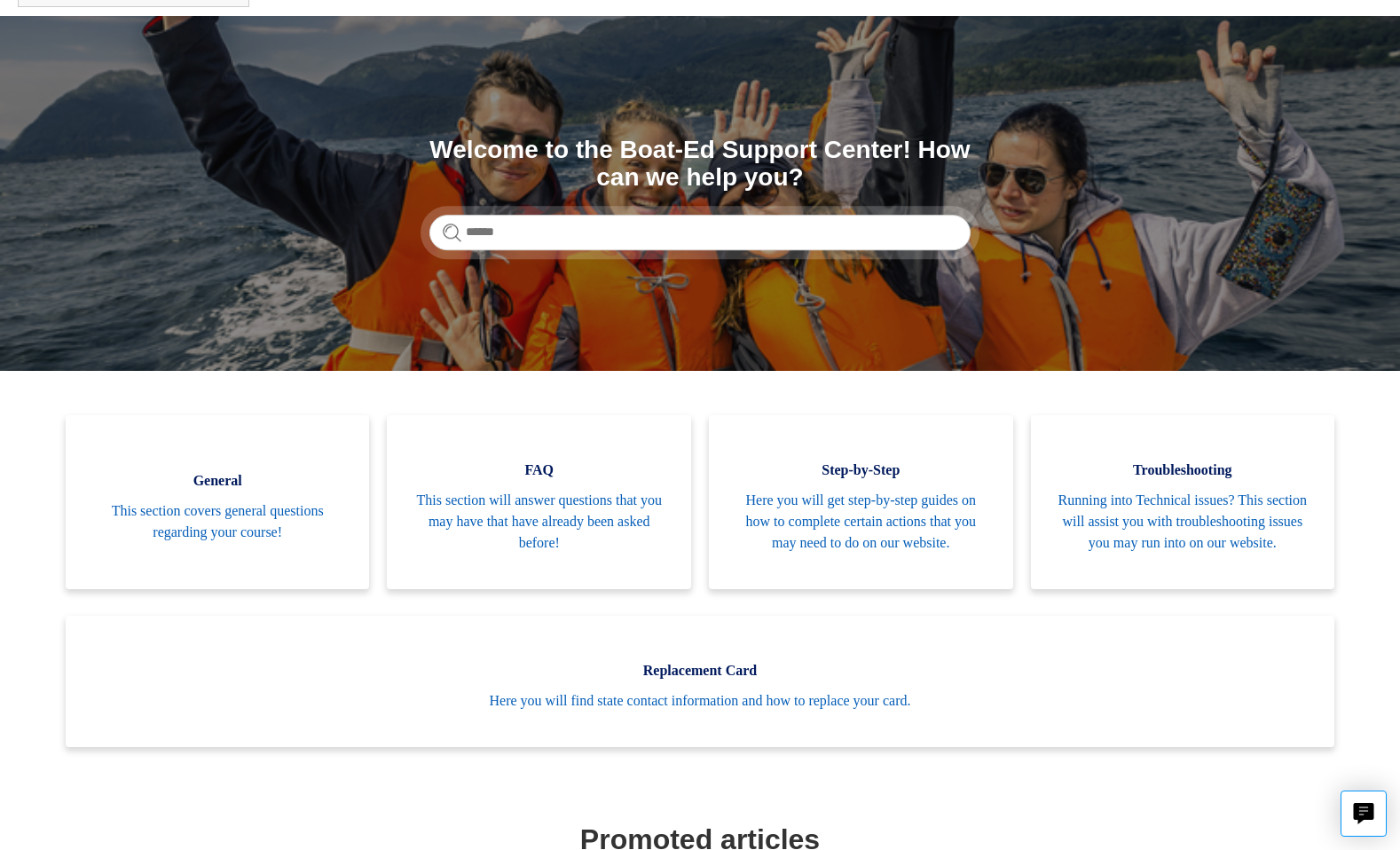
scroll to position [98, 0]
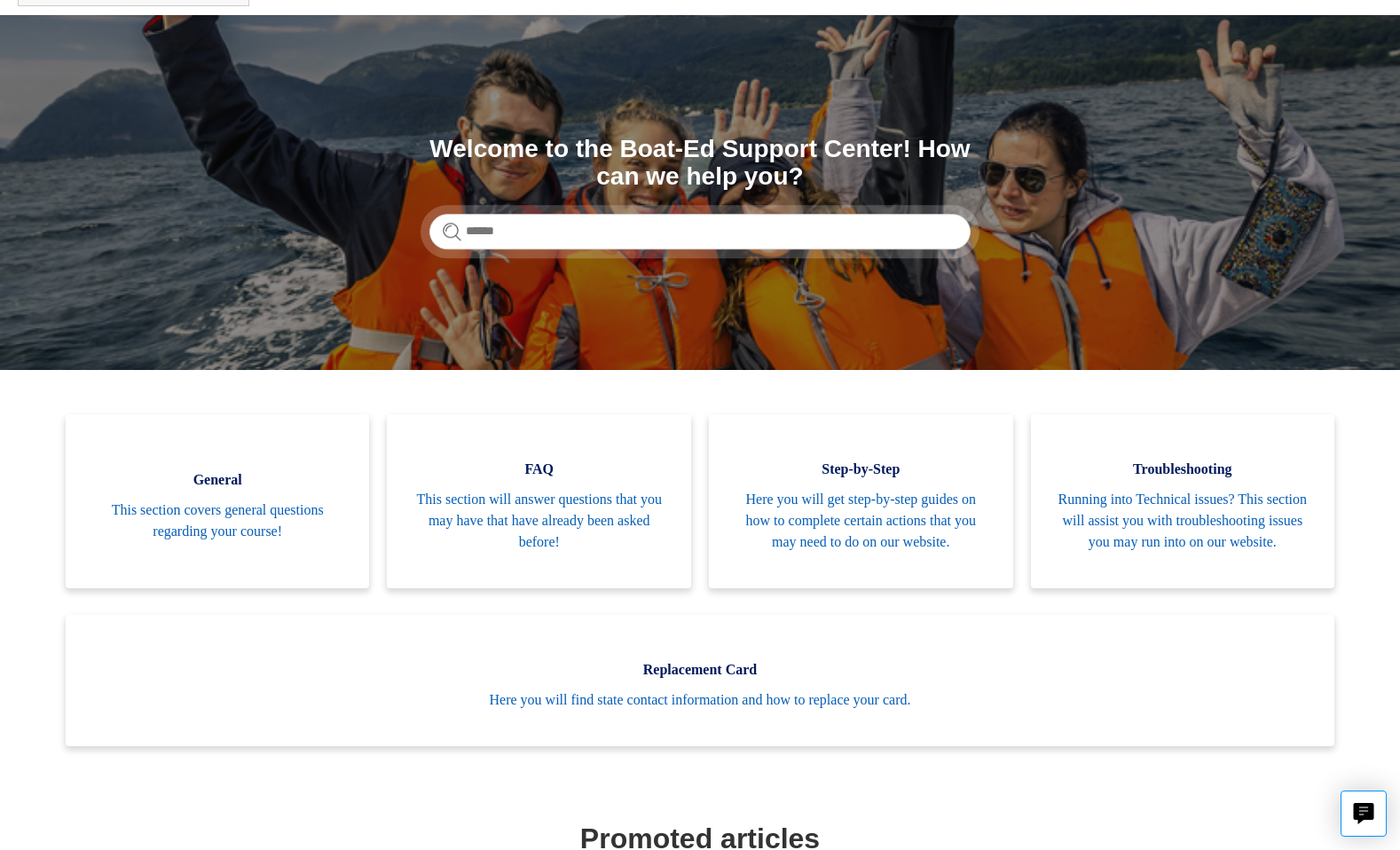
click at [595, 506] on span "This section will answer questions that you may have that have already been ask…" at bounding box center [539, 520] width 251 height 64
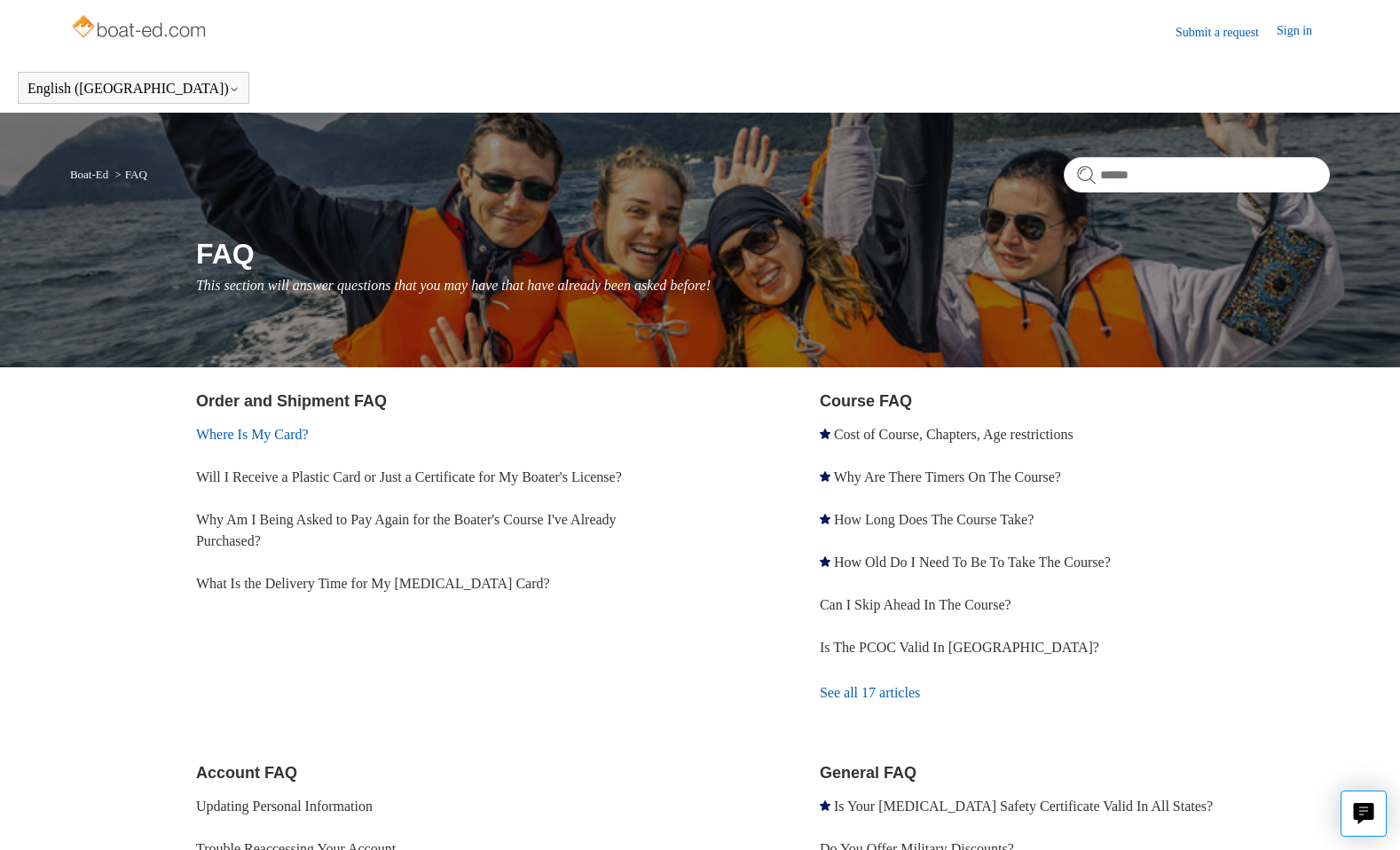
click at [265, 437] on link "Where Is My Card?" at bounding box center [253, 434] width 113 height 15
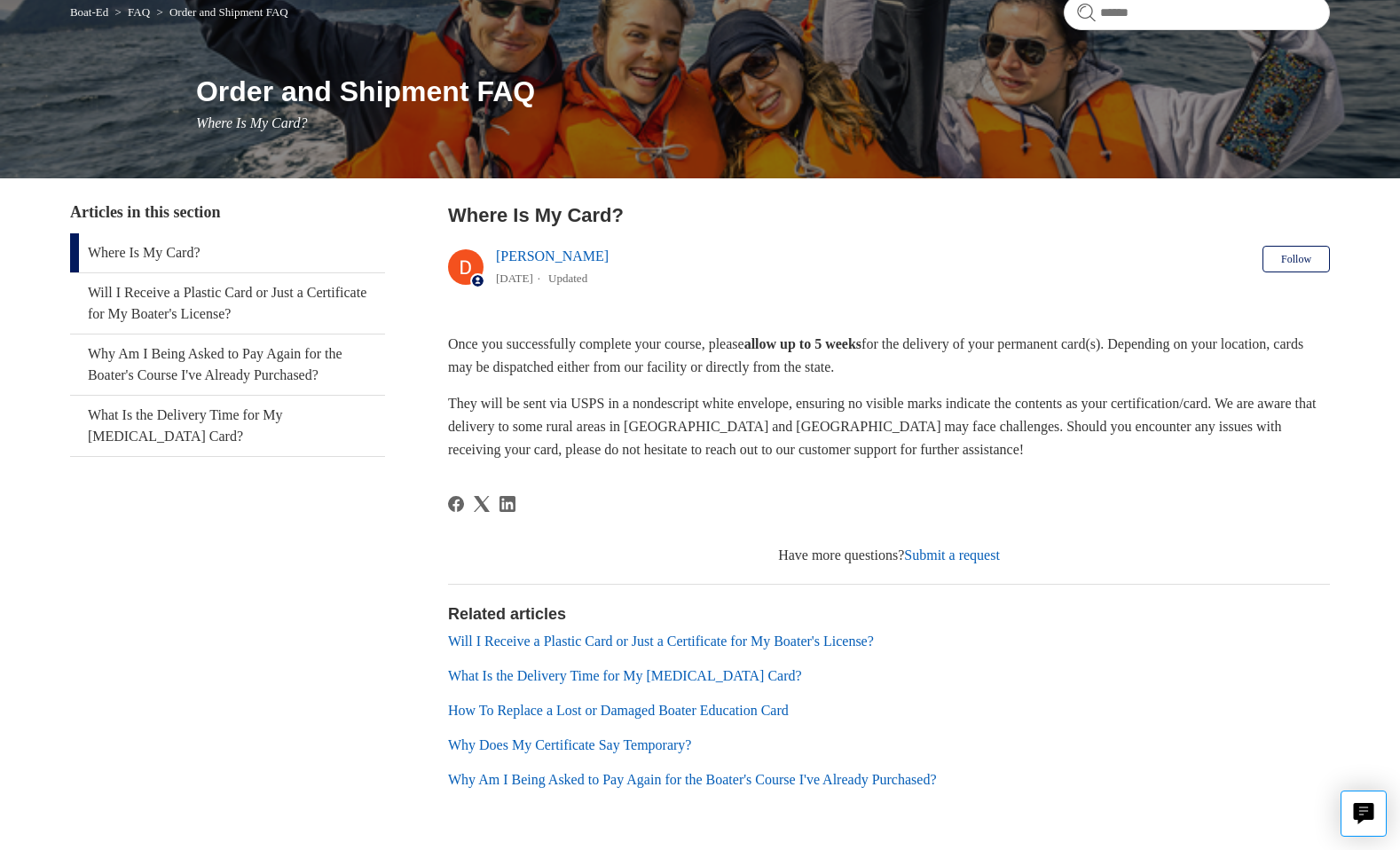
scroll to position [165, 0]
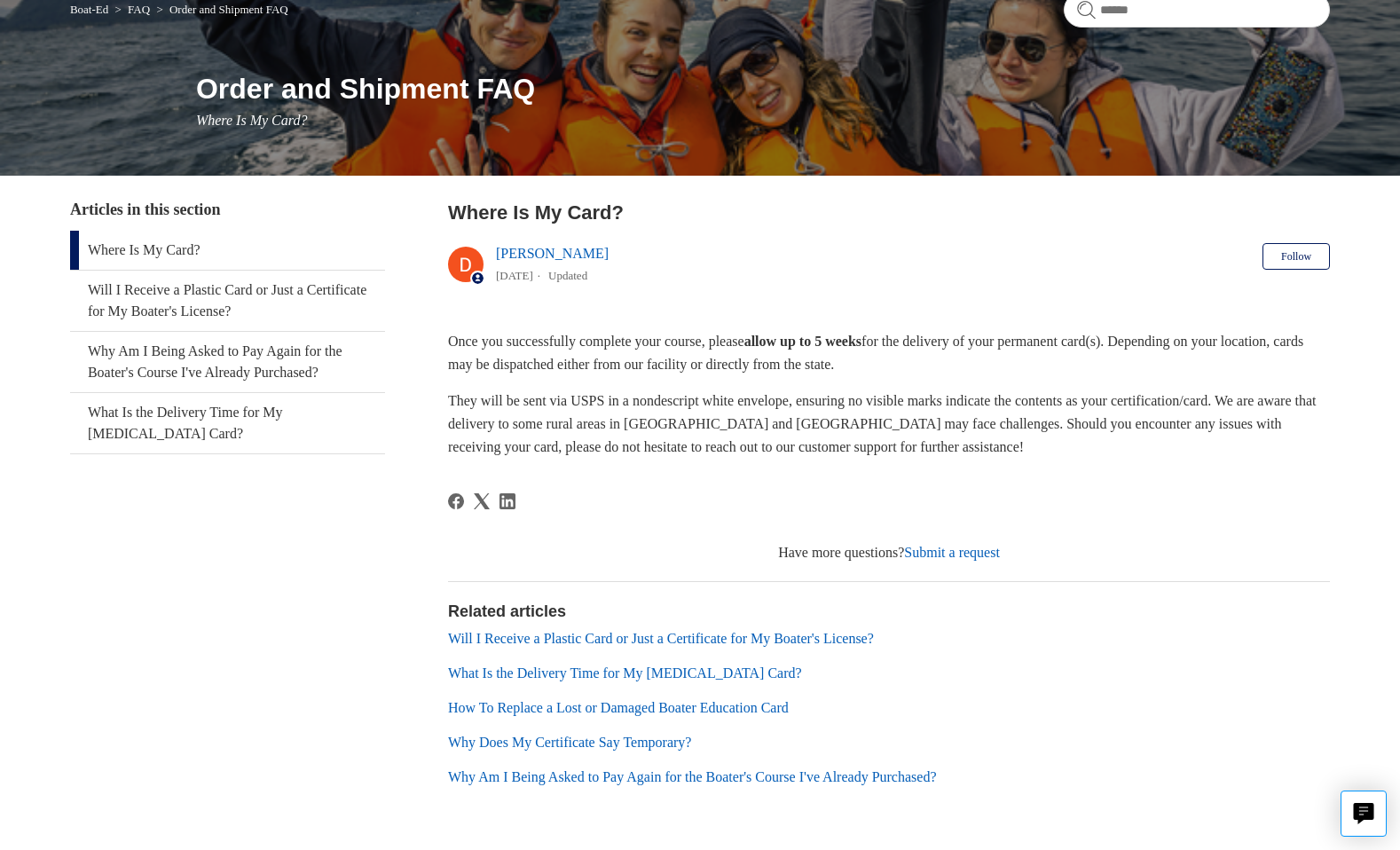
click at [603, 738] on link "Why Does My Certificate Say Temporary?" at bounding box center [570, 742] width 244 height 15
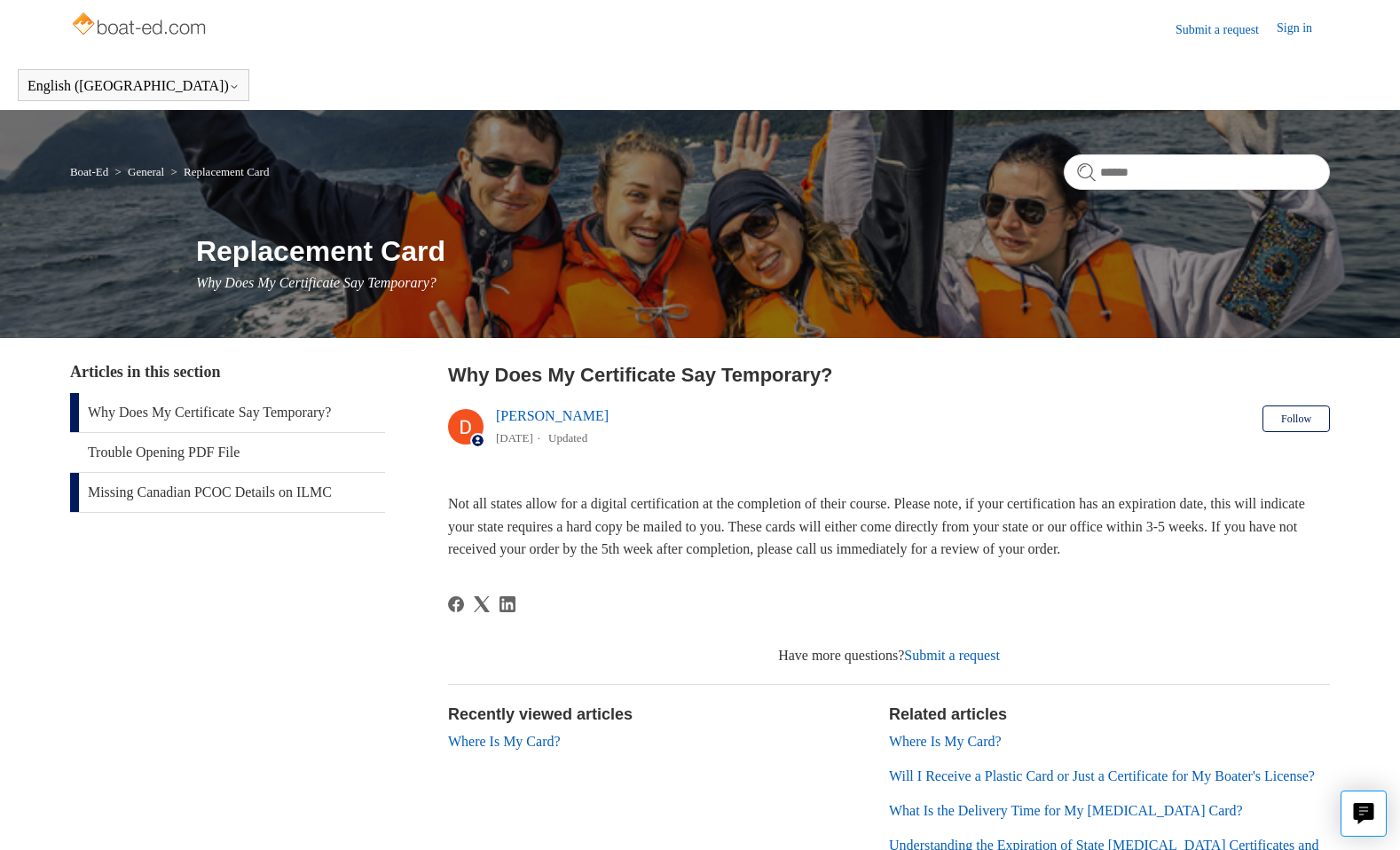
scroll to position [2, 0]
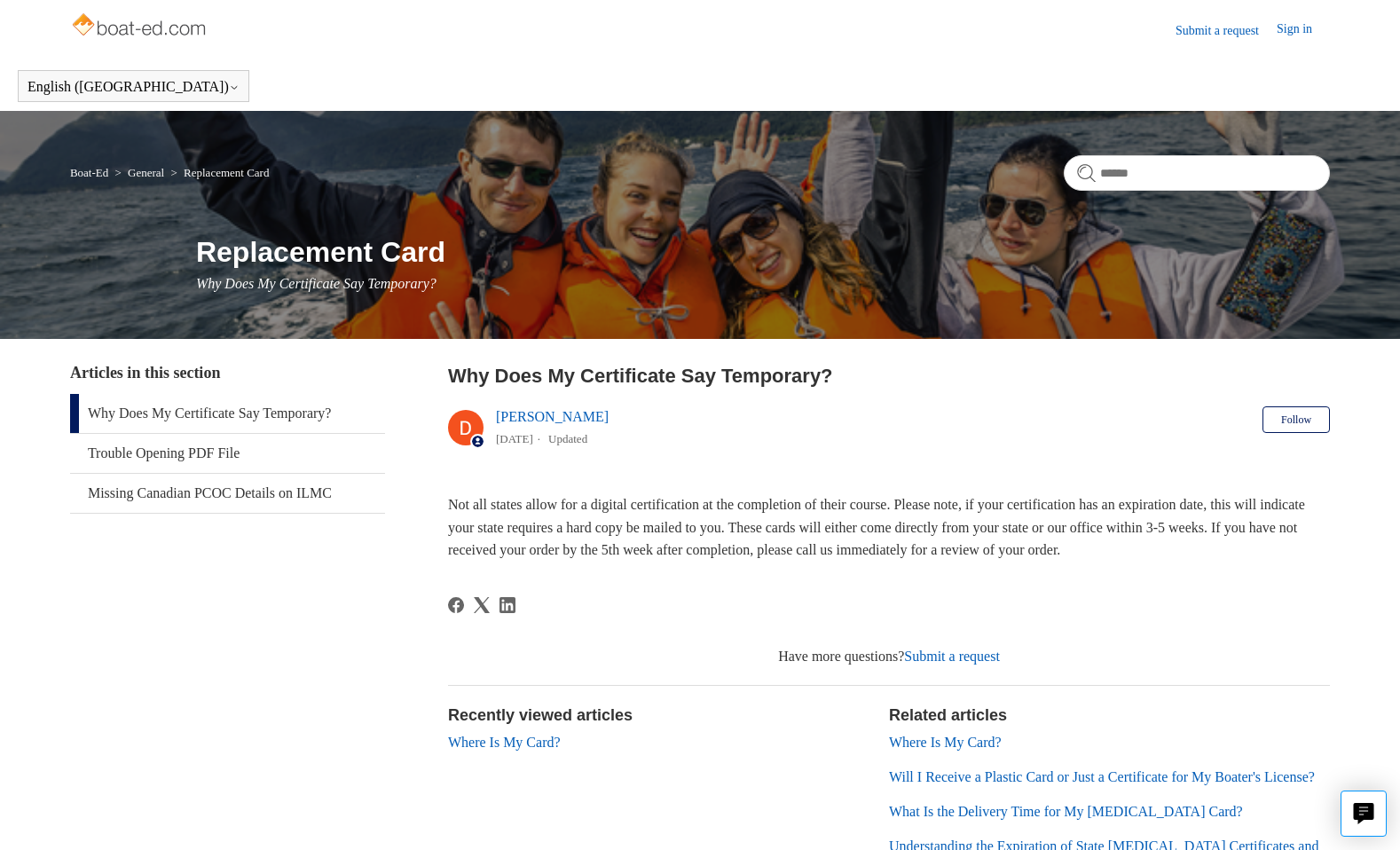
click at [156, 169] on link "General" at bounding box center [145, 172] width 37 height 13
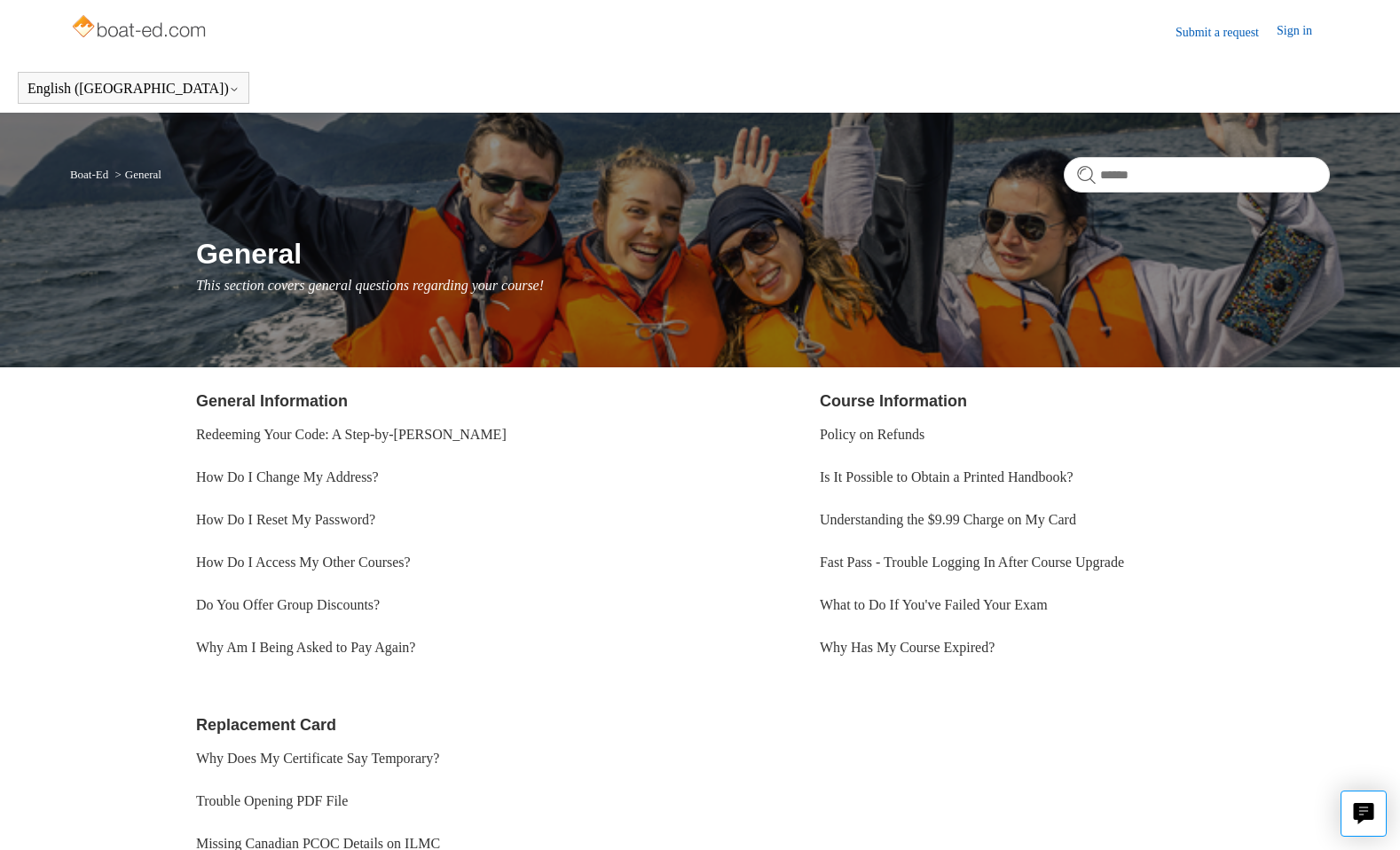
click at [1189, 23] on link "Submit a request" at bounding box center [1226, 32] width 101 height 19
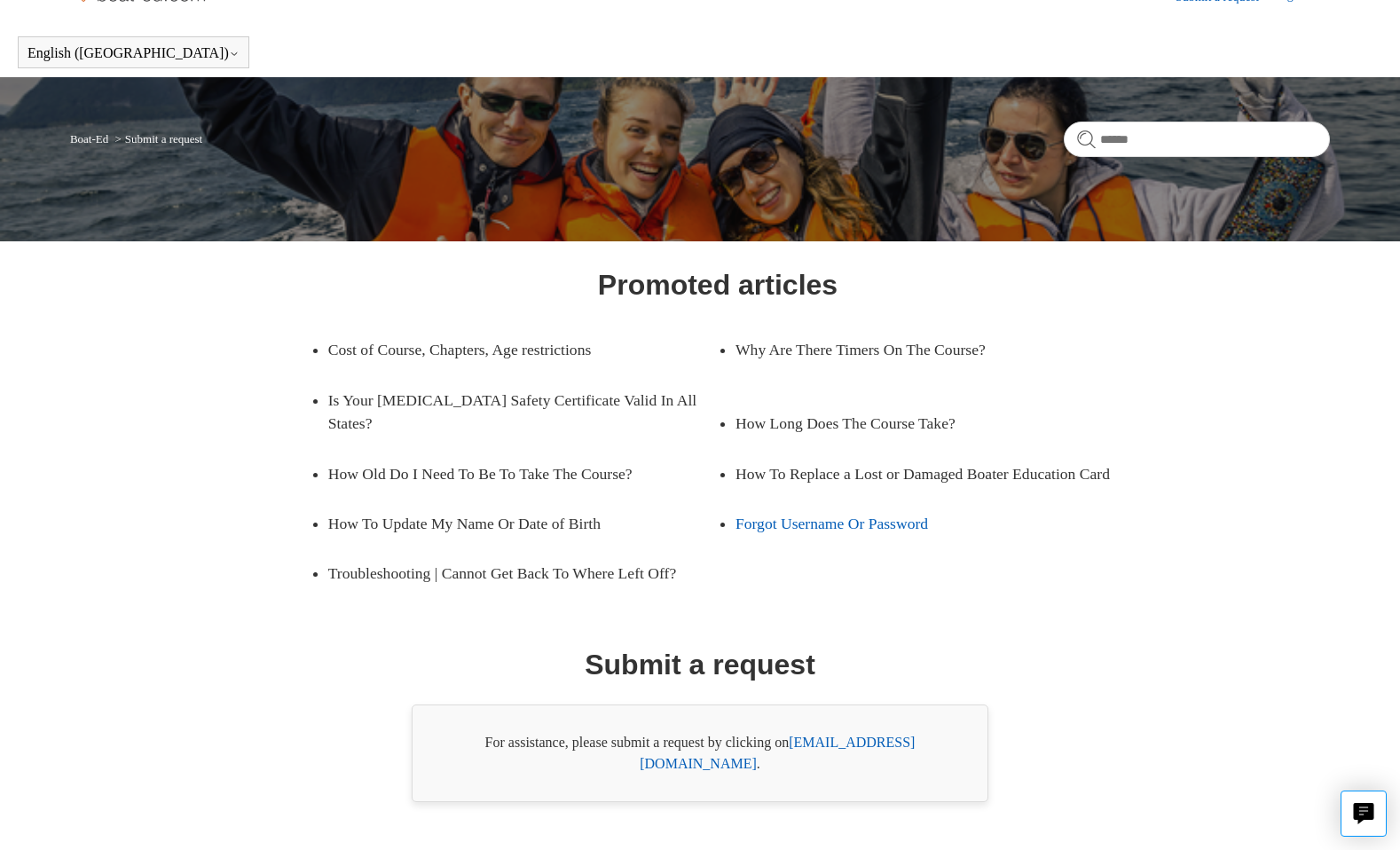
scroll to position [59, 0]
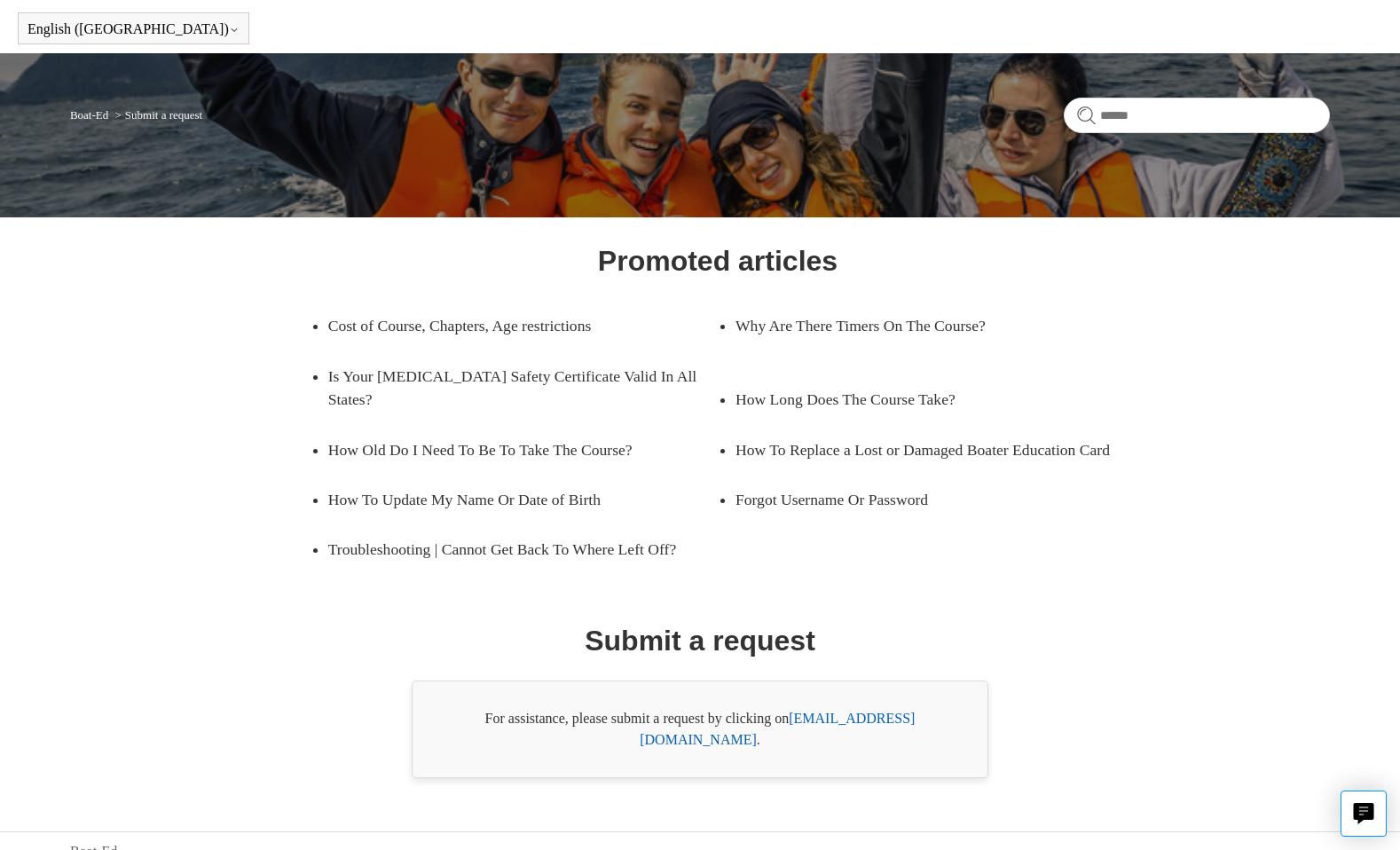
click at [877, 720] on link "support@boat-ed.com" at bounding box center [777, 729] width 275 height 37
click at [839, 722] on link "support@boat-ed.com" at bounding box center [777, 729] width 275 height 37
click at [909, 718] on link "support@boat-ed.com" at bounding box center [777, 729] width 275 height 37
click at [886, 719] on link "support@boat-ed.com" at bounding box center [777, 729] width 275 height 37
drag, startPoint x: 793, startPoint y: 717, endPoint x: 957, endPoint y: 728, distance: 164.4
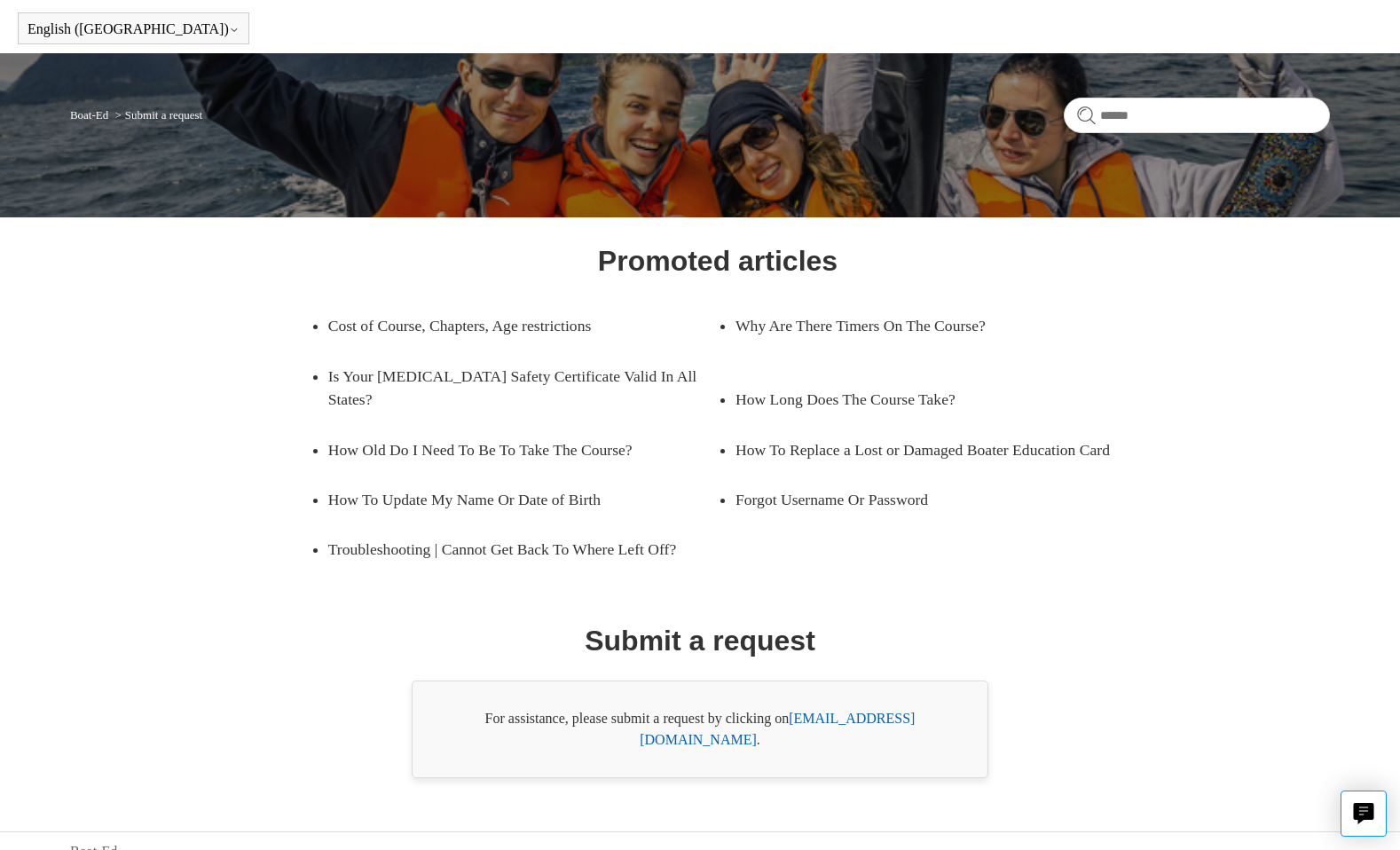
click at [957, 729] on div "For assistance, please submit a request by clicking on support@boat-ed.com ." at bounding box center [700, 729] width 577 height 98
copy div "support@boat-ed.com ."
